Goal: Browse casually: Explore the website without a specific task or goal

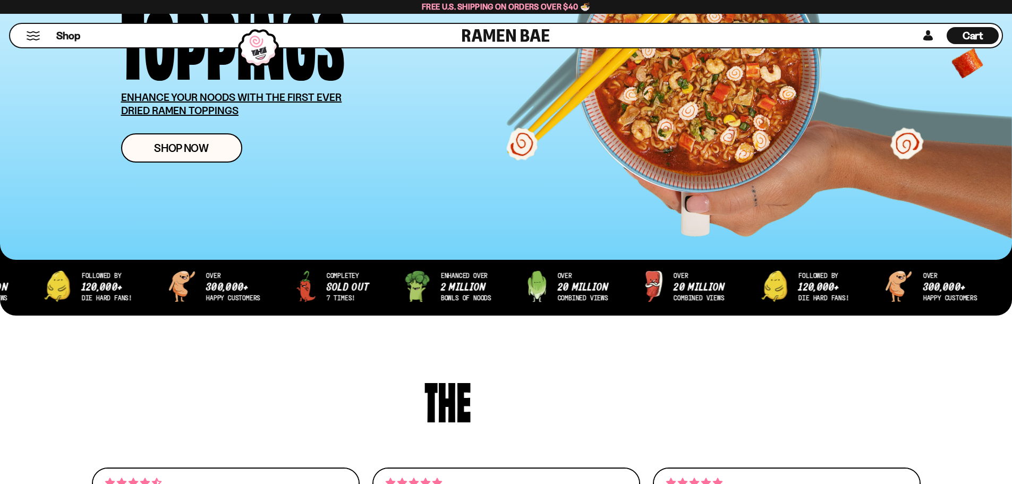
scroll to position [212, 0]
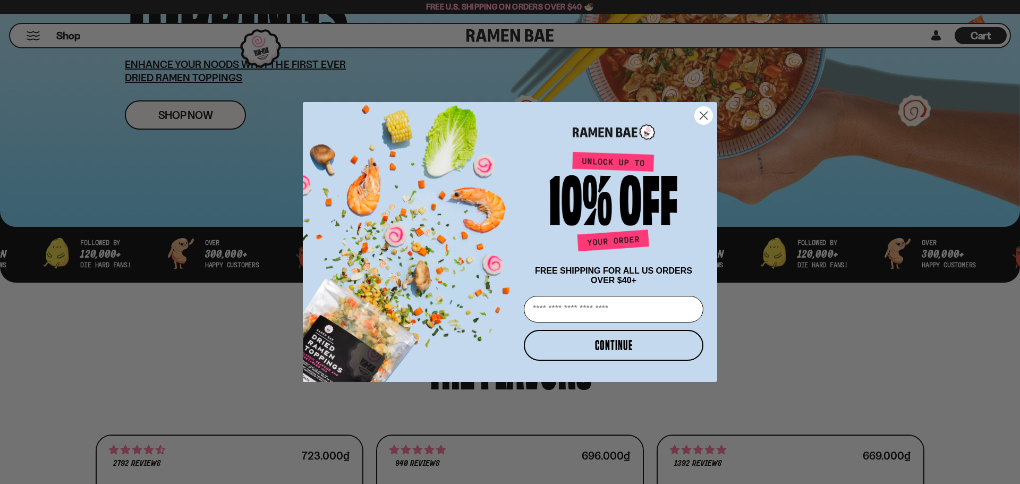
click at [705, 124] on circle "Close dialog" at bounding box center [704, 116] width 18 height 18
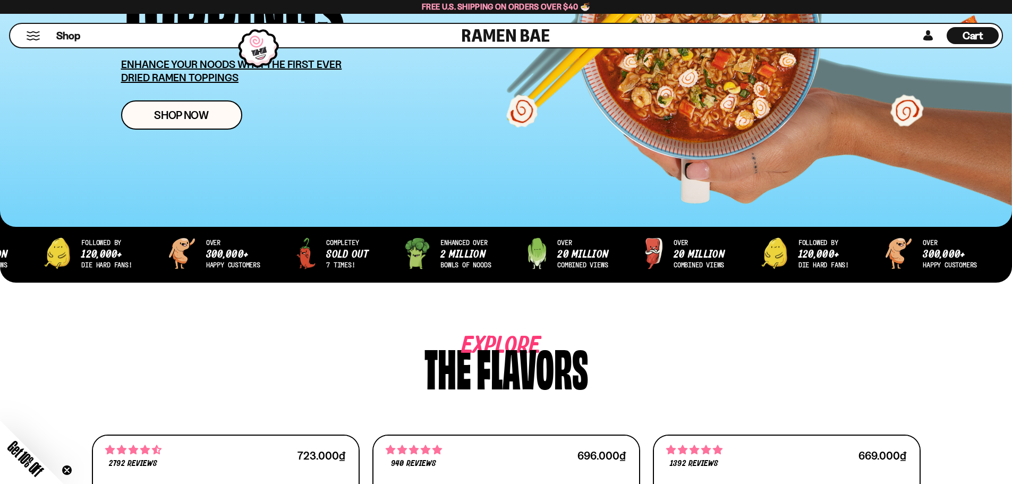
scroll to position [0, 0]
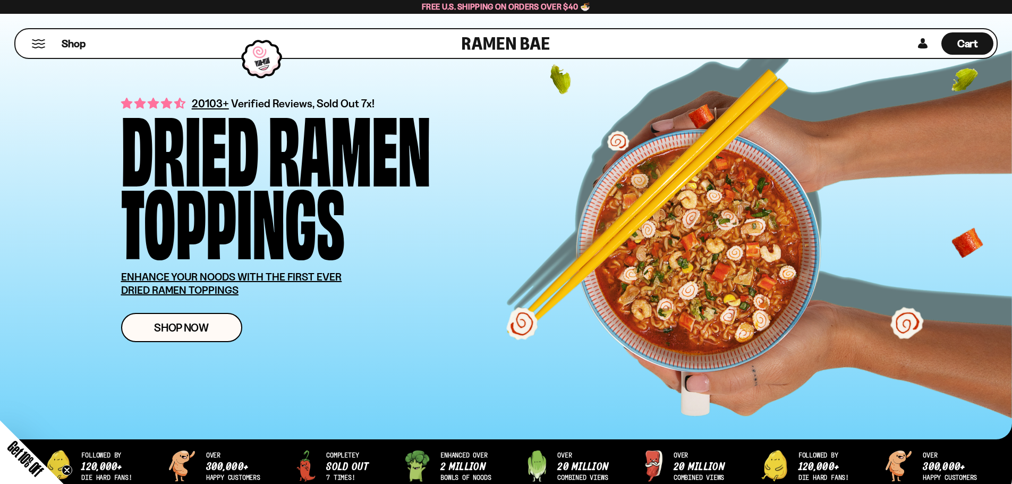
drag, startPoint x: 261, startPoint y: 83, endPoint x: 256, endPoint y: 104, distance: 21.1
click at [388, 85] on div "20103+ Verified Reviews, Sold Out 7x! Dried Ramen Toppings ENHANCE YOUR NOODS W…" at bounding box center [522, 218] width 802 height 281
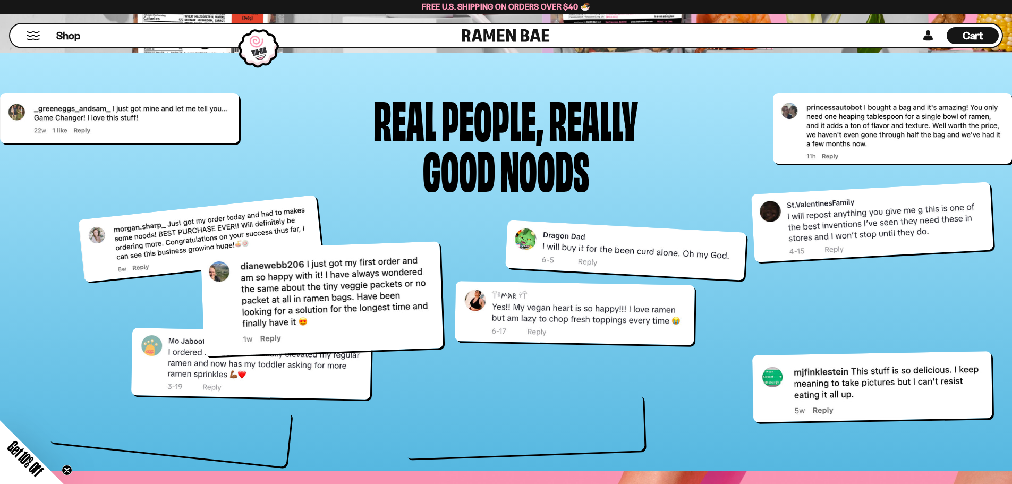
scroll to position [4461, 0]
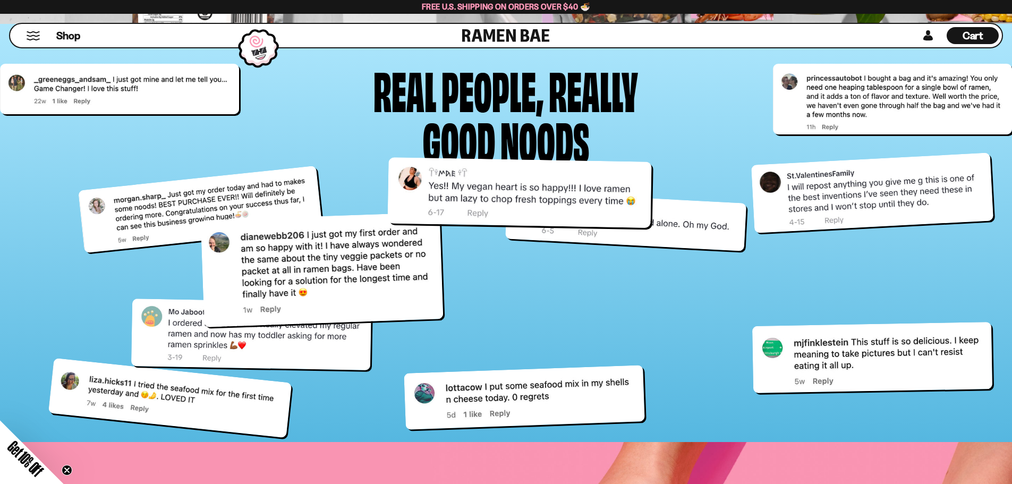
drag, startPoint x: 625, startPoint y: 263, endPoint x: 570, endPoint y: 172, distance: 106.7
click at [570, 172] on div at bounding box center [520, 192] width 264 height 71
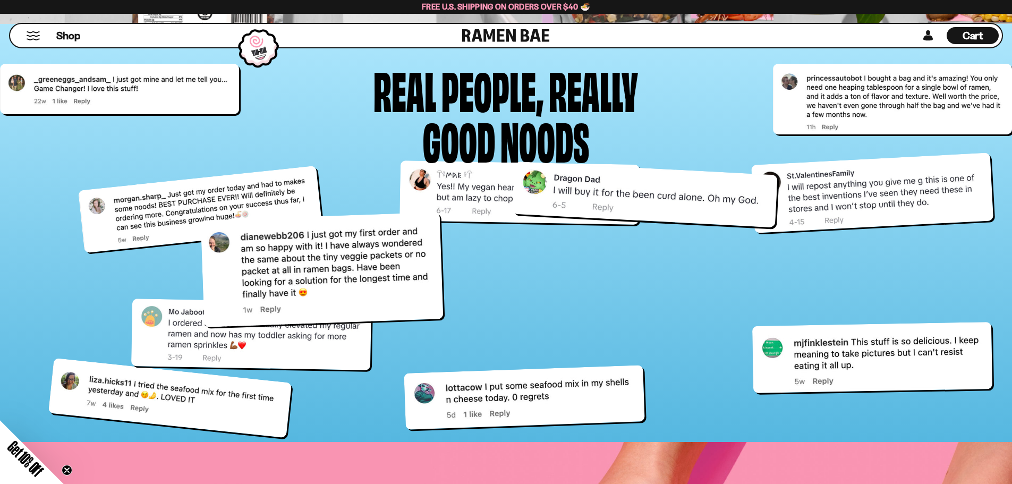
drag, startPoint x: 670, startPoint y: 212, endPoint x: 680, endPoint y: 178, distance: 35.6
click at [680, 178] on div at bounding box center [645, 194] width 266 height 66
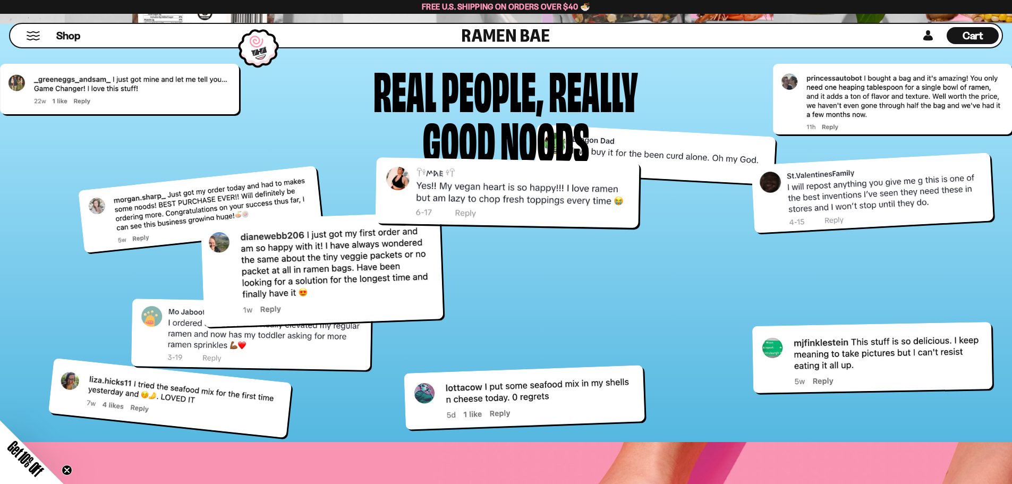
drag, startPoint x: 589, startPoint y: 209, endPoint x: 268, endPoint y: 177, distance: 323.4
click at [375, 177] on div at bounding box center [507, 192] width 264 height 71
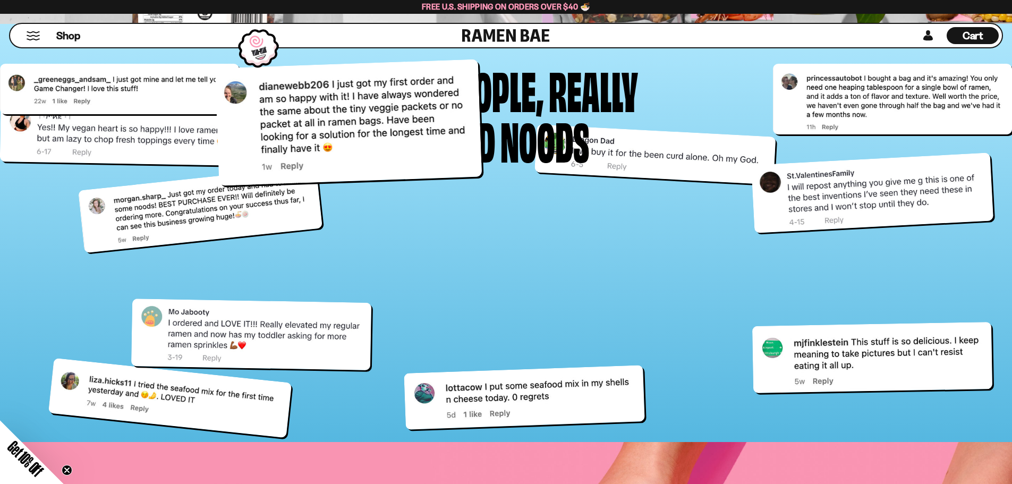
drag, startPoint x: 300, startPoint y: 234, endPoint x: 317, endPoint y: 90, distance: 144.9
click at [317, 96] on div at bounding box center [348, 122] width 267 height 126
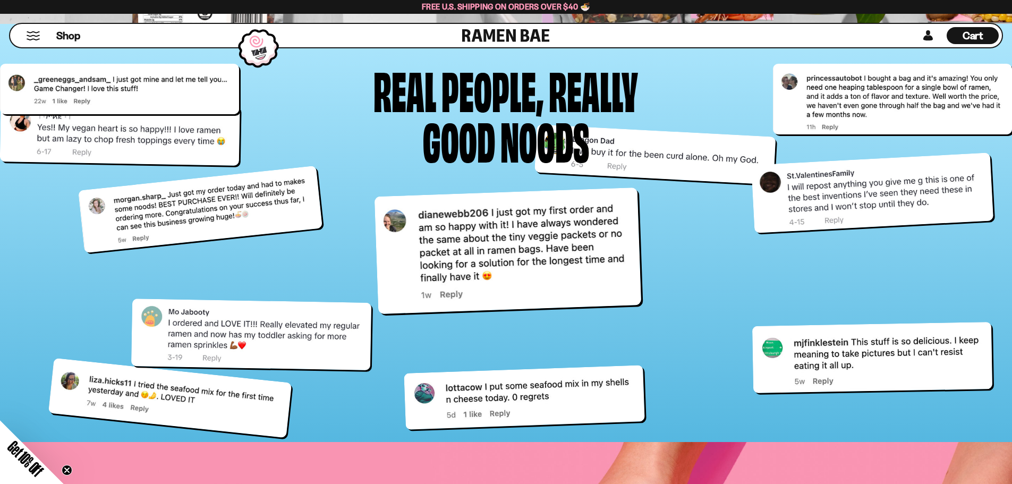
drag, startPoint x: 407, startPoint y: 134, endPoint x: 566, endPoint y: 264, distance: 206.0
click at [566, 264] on div at bounding box center [507, 250] width 267 height 126
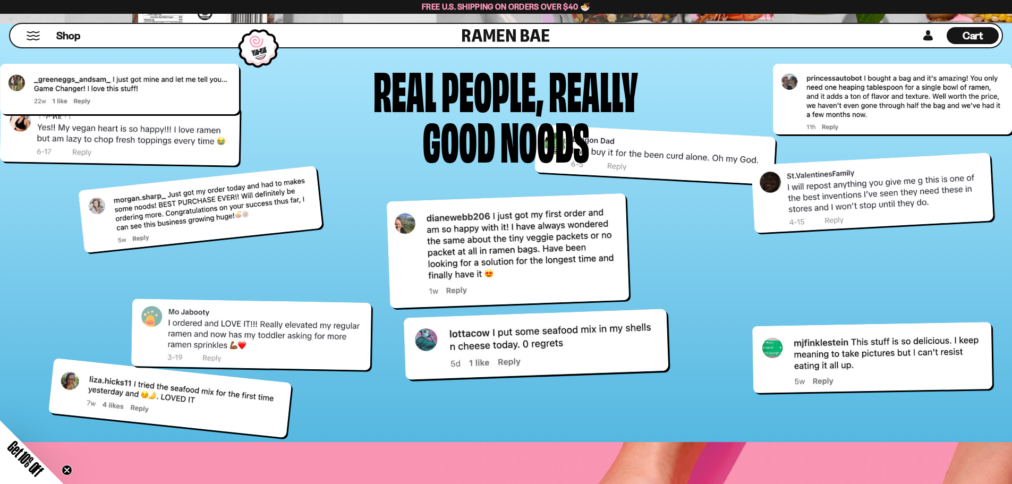
drag, startPoint x: 572, startPoint y: 409, endPoint x: 598, endPoint y: 295, distance: 117.1
click at [596, 309] on div at bounding box center [536, 344] width 265 height 71
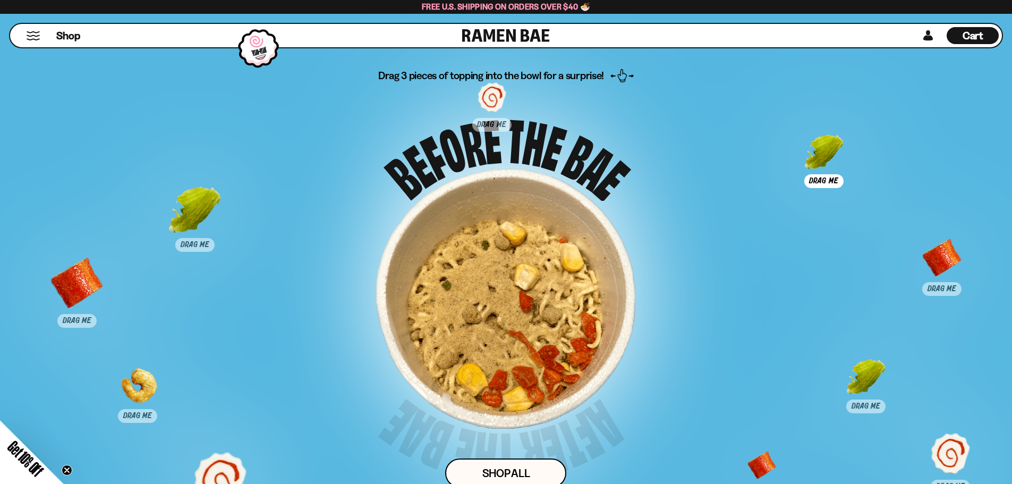
scroll to position [5417, 0]
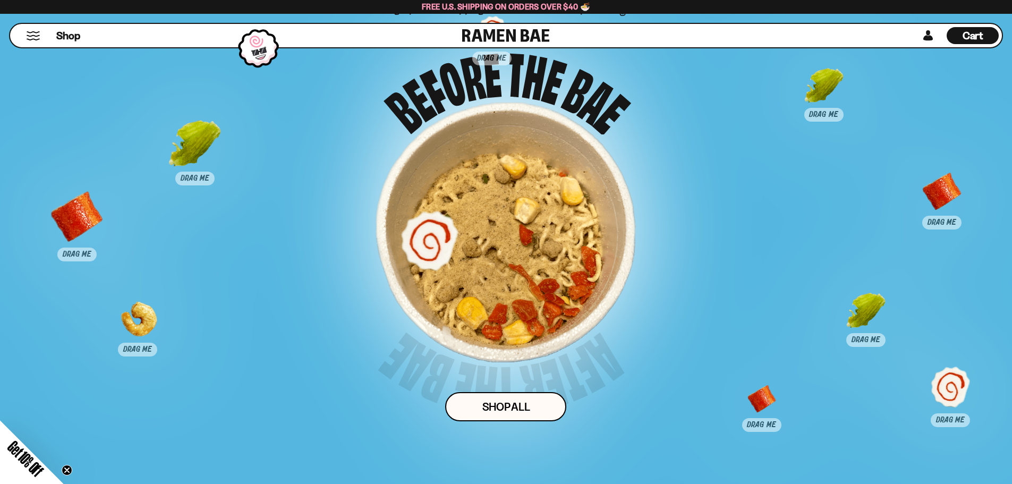
drag, startPoint x: 219, startPoint y: 414, endPoint x: 428, endPoint y: 242, distance: 270.9
click at [428, 242] on div at bounding box center [429, 239] width 53 height 53
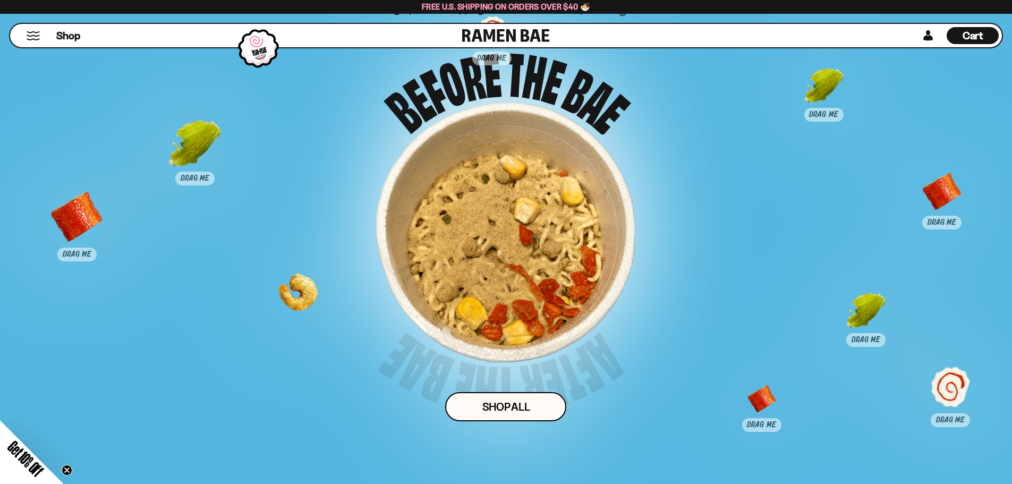
drag, startPoint x: 147, startPoint y: 322, endPoint x: 500, endPoint y: 258, distance: 359.0
click at [323, 275] on div at bounding box center [296, 301] width 53 height 53
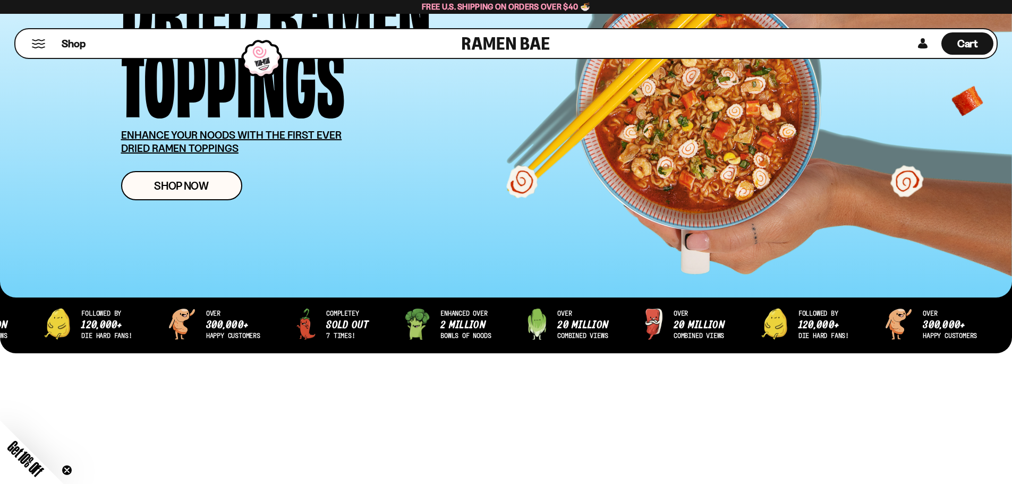
scroll to position [0, 0]
